Goal: Transaction & Acquisition: Subscribe to service/newsletter

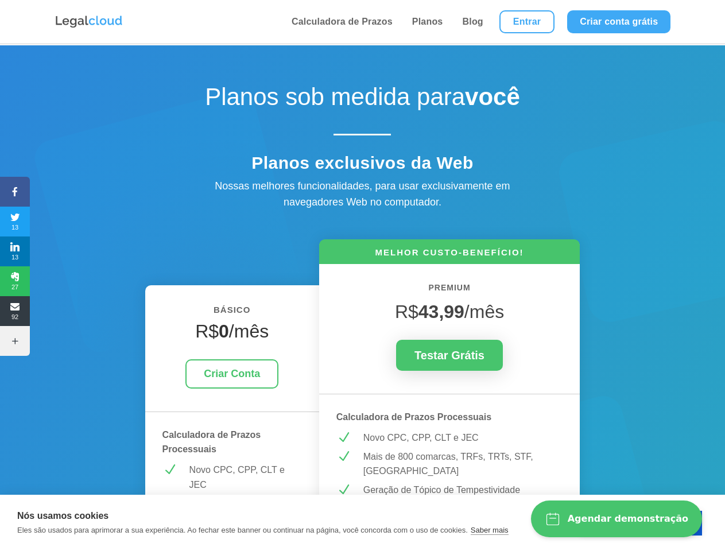
click at [15, 192] on icon at bounding box center [15, 191] width 30 height 9
click at [15, 222] on span "13" at bounding box center [15, 222] width 30 height 18
click at [15, 252] on span "13" at bounding box center [15, 251] width 30 height 18
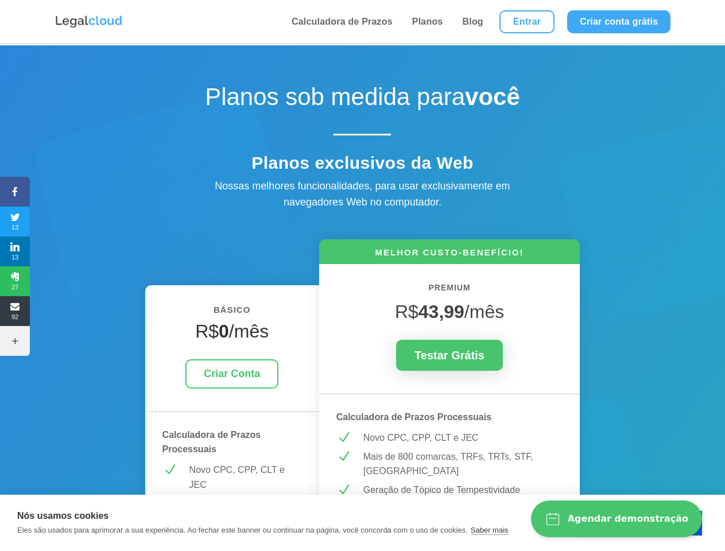
click at [15, 281] on span "27" at bounding box center [15, 281] width 30 height 18
click at [15, 311] on span "92" at bounding box center [15, 311] width 30 height 18
click at [15, 341] on icon at bounding box center [15, 341] width 30 height 9
